Goal: Communication & Community: Ask a question

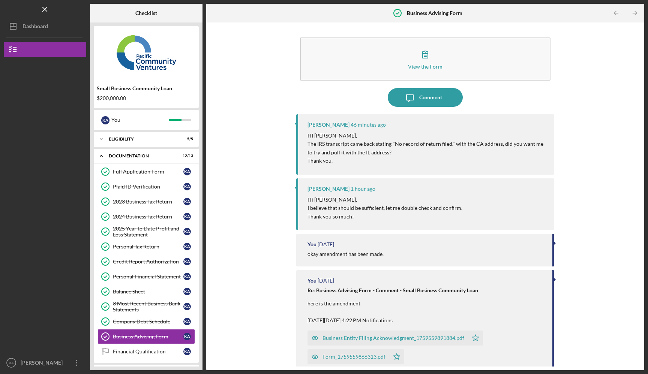
scroll to position [21, 0]
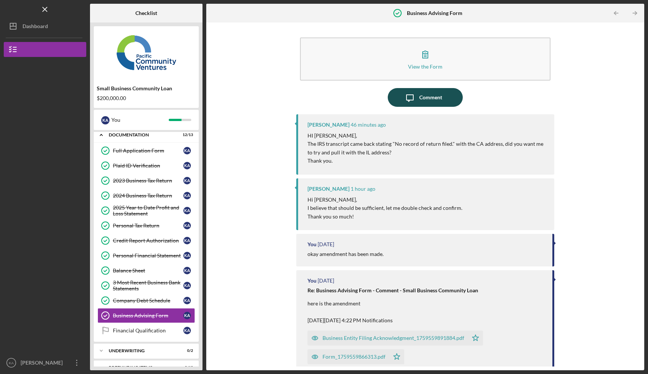
click at [422, 98] on div "Comment" at bounding box center [430, 97] width 23 height 19
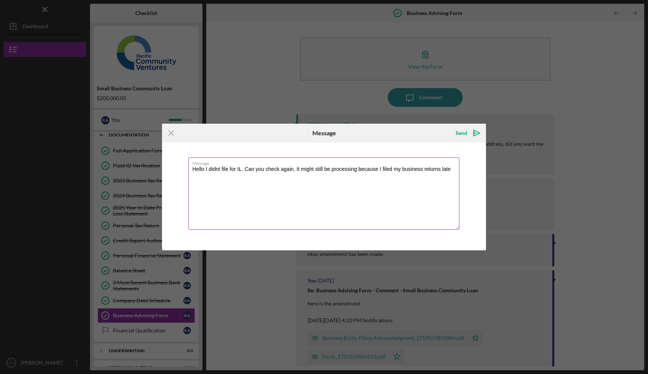
click at [213, 170] on textarea "Hello I didnt file for IL. Can you check again. It might still be processing be…" at bounding box center [323, 194] width 271 height 72
click at [204, 168] on textarea "Hello I didn't file for IL. Can you check again. It might still be processing b…" at bounding box center [323, 194] width 271 height 72
click at [317, 170] on textarea "Hello, oh wow. I didn't file for IL. Can you check again. It might still be pro…" at bounding box center [323, 194] width 271 height 72
type textarea "Hello, oh wow. I didn't file for IL. Can you check again please? It might still…"
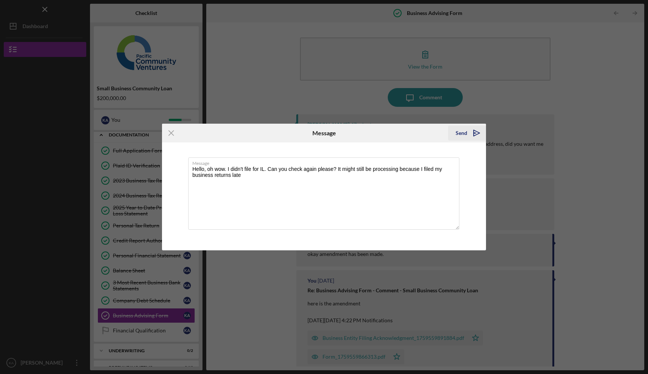
click at [474, 131] on polygon "submit" at bounding box center [477, 133] width 6 height 6
